Goal: Find contact information: Find specific fact

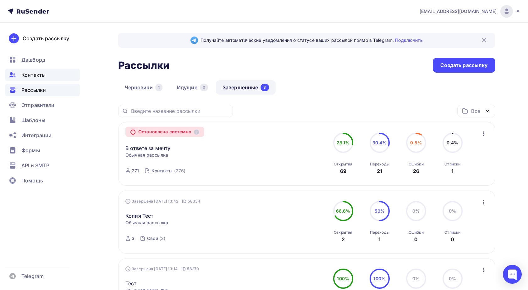
click at [35, 78] on span "Контакты" at bounding box center [33, 75] width 24 height 8
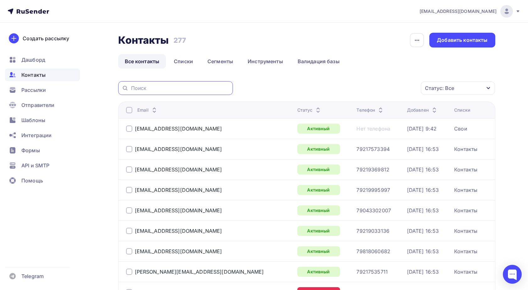
click at [172, 88] on input "text" at bounding box center [180, 88] width 98 height 7
paste input "[DOMAIN_NAME][EMAIL_ADDRESS][DOMAIN_NAME]"
type input "[DOMAIN_NAME][EMAIL_ADDRESS][DOMAIN_NAME]"
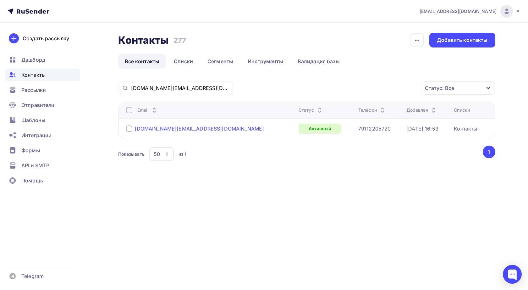
click at [162, 130] on div "[DOMAIN_NAME][EMAIL_ADDRESS][DOMAIN_NAME]" at bounding box center [200, 128] width 130 height 6
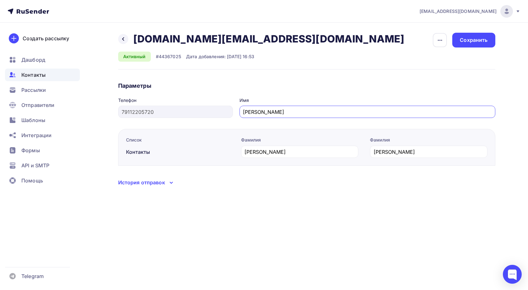
drag, startPoint x: 244, startPoint y: 113, endPoint x: 278, endPoint y: 112, distance: 34.3
click at [278, 112] on input "[PERSON_NAME]" at bounding box center [367, 112] width 249 height 8
drag, startPoint x: 406, startPoint y: 151, endPoint x: 367, endPoint y: 151, distance: 39.0
click at [367, 151] on div "Фамилия [PERSON_NAME] [PERSON_NAME]" at bounding box center [361, 151] width 253 height 29
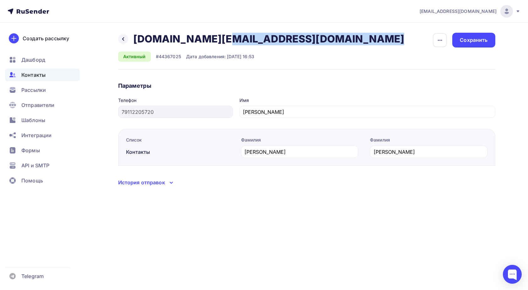
drag, startPoint x: 289, startPoint y: 39, endPoint x: 135, endPoint y: 40, distance: 153.8
click at [135, 40] on div "Назад [DOMAIN_NAME][EMAIL_ADDRESS][DOMAIN_NAME] [DOMAIN_NAME][EMAIL_ADDRESS][DO…" at bounding box center [306, 51] width 377 height 37
copy h2 "[DOMAIN_NAME][EMAIL_ADDRESS][DOMAIN_NAME]"
click at [288, 37] on div "Назад [DOMAIN_NAME][EMAIL_ADDRESS][DOMAIN_NAME] [DOMAIN_NAME][EMAIL_ADDRESS][DO…" at bounding box center [306, 51] width 377 height 37
drag, startPoint x: 295, startPoint y: 37, endPoint x: 135, endPoint y: 41, distance: 159.5
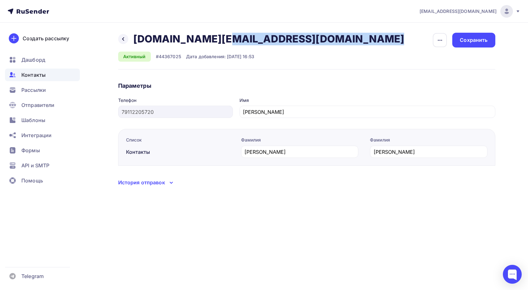
click at [135, 41] on div "Назад [DOMAIN_NAME][EMAIL_ADDRESS][DOMAIN_NAME] [DOMAIN_NAME][EMAIL_ADDRESS][DO…" at bounding box center [306, 51] width 377 height 37
copy h2 "[DOMAIN_NAME][EMAIL_ADDRESS][DOMAIN_NAME]"
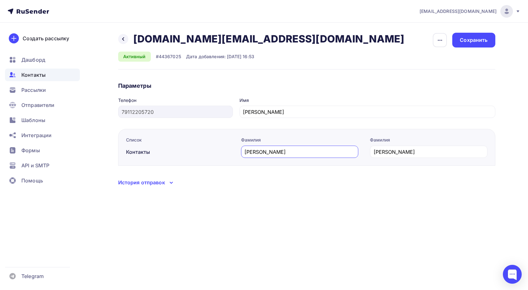
drag, startPoint x: 274, startPoint y: 151, endPoint x: 229, endPoint y: 150, distance: 45.0
click at [229, 150] on div "Список Контакты Фамилия [PERSON_NAME] [PERSON_NAME]" at bounding box center [306, 147] width 377 height 37
drag, startPoint x: 286, startPoint y: 112, endPoint x: 241, endPoint y: 111, distance: 44.7
click at [241, 111] on div "[PERSON_NAME]" at bounding box center [368, 112] width 256 height 12
click at [116, 111] on div "Назад [DOMAIN_NAME][EMAIL_ADDRESS][DOMAIN_NAME] [DOMAIN_NAME][EMAIL_ADDRESS][DO…" at bounding box center [264, 117] width 515 height 189
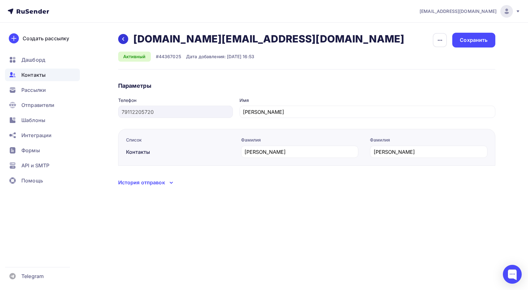
click at [125, 41] on icon at bounding box center [123, 38] width 5 height 5
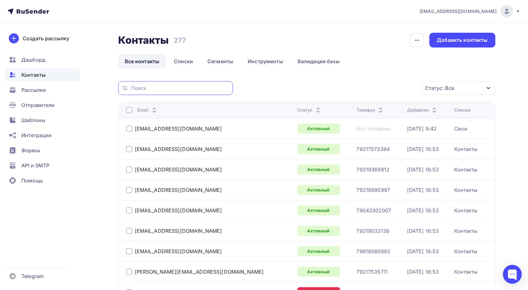
click at [171, 87] on input "text" at bounding box center [180, 88] width 98 height 7
paste input "[EMAIL_ADDRESS][DOMAIN_NAME]"
type input "[EMAIL_ADDRESS][DOMAIN_NAME]"
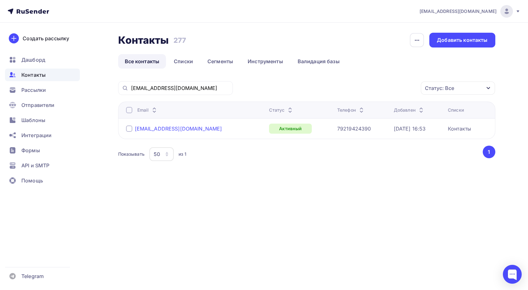
click at [164, 129] on div "[EMAIL_ADDRESS][DOMAIN_NAME]" at bounding box center [178, 128] width 87 height 6
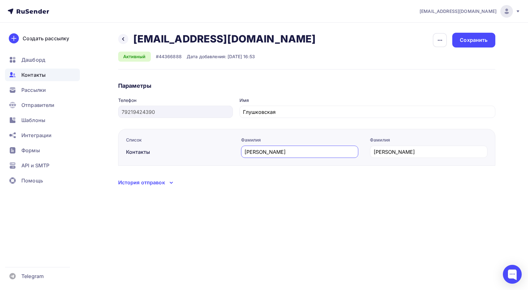
drag, startPoint x: 273, startPoint y: 153, endPoint x: 236, endPoint y: 157, distance: 37.0
click at [236, 157] on div "Фамилия [PERSON_NAME] Фамилия [PERSON_NAME]" at bounding box center [361, 151] width 253 height 29
drag, startPoint x: 225, startPoint y: 38, endPoint x: 133, endPoint y: 38, distance: 91.5
click at [133, 38] on div "Назад [EMAIL_ADDRESS][DOMAIN_NAME] [EMAIL_ADDRESS][DOMAIN_NAME] Удалить Отписать" at bounding box center [219, 39] width 202 height 13
copy h2 "[EMAIL_ADDRESS][DOMAIN_NAME]"
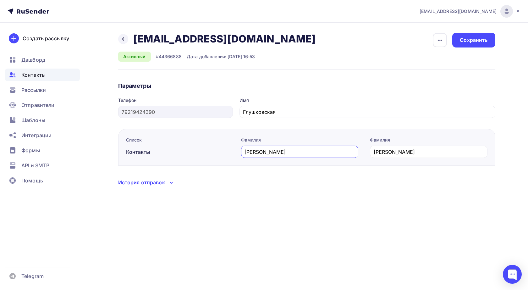
drag, startPoint x: 273, startPoint y: 153, endPoint x: 239, endPoint y: 153, distance: 34.3
click at [239, 153] on div "Фамилия [PERSON_NAME] Фамилия [PERSON_NAME]" at bounding box center [361, 151] width 253 height 29
click at [228, 112] on div "Телефон [PHONE_NUMBER] Имя [PERSON_NAME]" at bounding box center [306, 109] width 377 height 25
click at [34, 60] on span "Дашборд" at bounding box center [33, 60] width 24 height 8
